Goal: Task Accomplishment & Management: Manage account settings

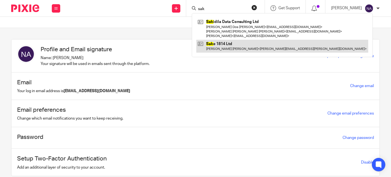
type input "sak"
click at [241, 45] on link at bounding box center [283, 46] width 172 height 13
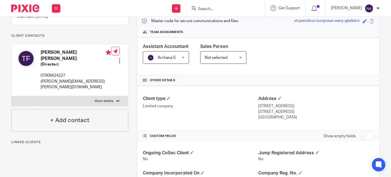
scroll to position [76, 0]
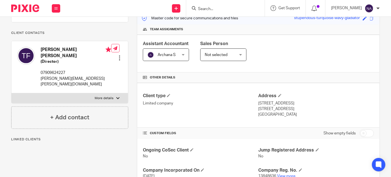
click at [119, 56] on div at bounding box center [120, 58] width 6 height 6
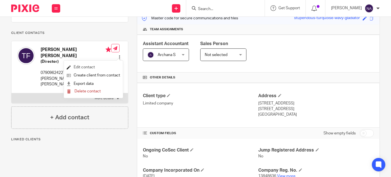
click at [97, 68] on link "Edit contact" at bounding box center [94, 67] width 54 height 8
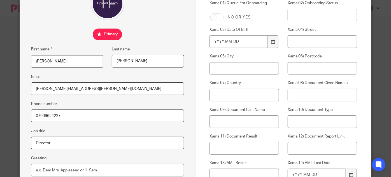
scroll to position [76, 0]
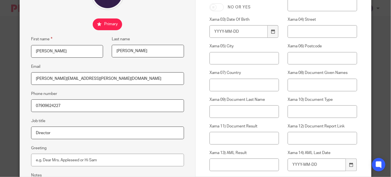
drag, startPoint x: 118, startPoint y: 80, endPoint x: 20, endPoint y: 79, distance: 97.9
click at [20, 79] on div "Edit contact First name Timothy Last name Robert Fulton Email timothy.fulton@ca…" at bounding box center [108, 140] width 176 height 389
paste input "fulton@tdicmanagement.co.uk"
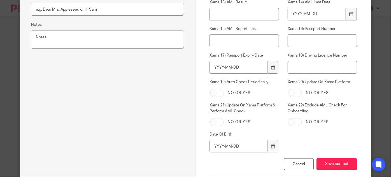
scroll to position [257, 0]
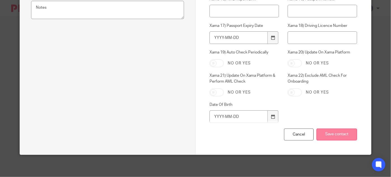
type input "tfulton@tdicmanagement.co.uk"
click at [332, 138] on input "Save contact" at bounding box center [337, 135] width 41 height 12
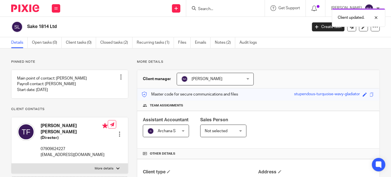
click at [217, 9] on div "Client updated." at bounding box center [291, 16] width 190 height 21
click at [225, 6] on div "Client updated." at bounding box center [291, 16] width 190 height 21
click at [222, 9] on div "Client updated." at bounding box center [291, 16] width 190 height 21
click at [212, 10] on div "Client updated." at bounding box center [291, 16] width 190 height 21
click at [217, 10] on input "Search" at bounding box center [223, 9] width 50 height 5
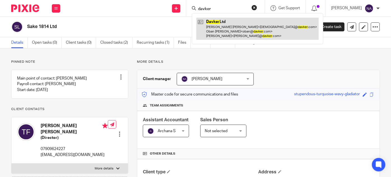
type input "davker"
click at [221, 32] on link at bounding box center [258, 29] width 123 height 22
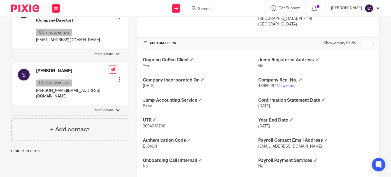
scroll to position [178, 0]
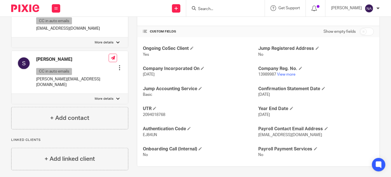
click at [221, 9] on input "Search" at bounding box center [223, 9] width 50 height 5
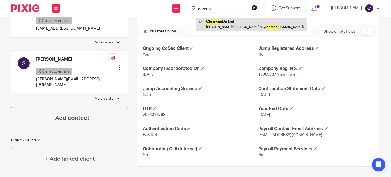
type input "chrono"
click at [243, 22] on link at bounding box center [252, 24] width 110 height 13
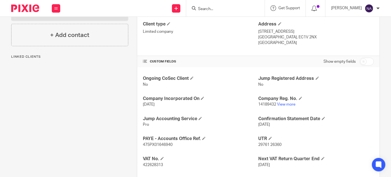
scroll to position [163, 0]
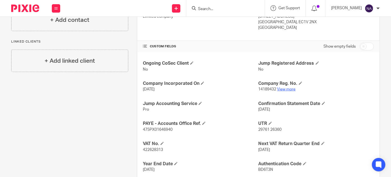
click at [281, 89] on link "View more" at bounding box center [287, 89] width 19 height 4
